Goal: Register for event/course

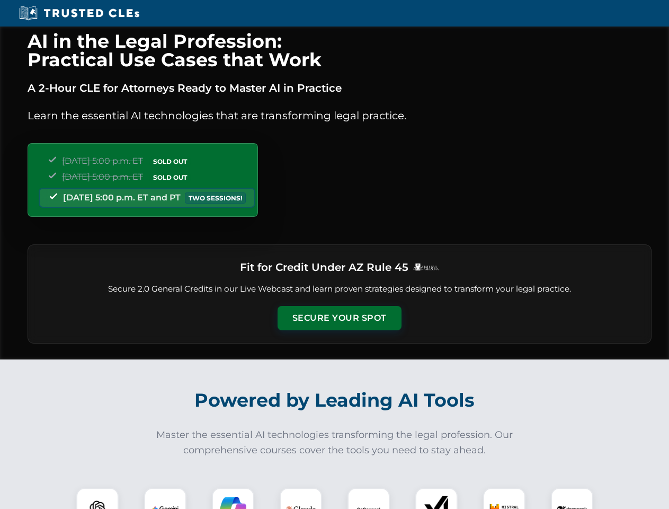
click at [339, 318] on button "Secure Your Spot" at bounding box center [340, 318] width 124 height 24
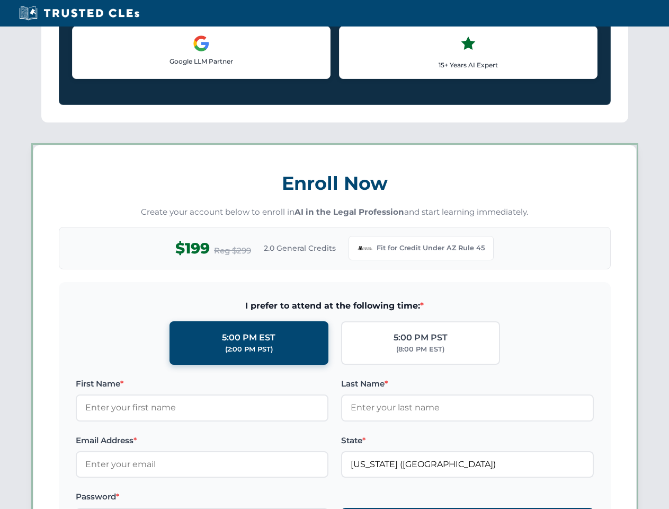
click at [97, 498] on div "AI in the Legal Profession: Practical Use Cases that Work A 2-Hour CLE for Atto…" at bounding box center [334, 495] width 669 height 2471
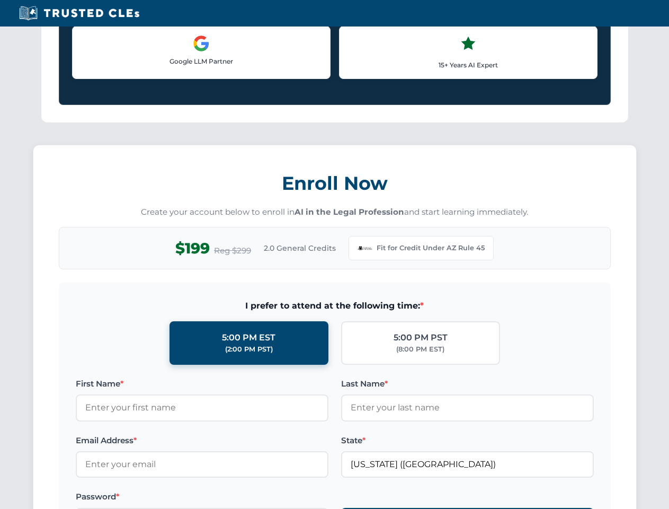
scroll to position [911, 0]
